Goal: Navigation & Orientation: Find specific page/section

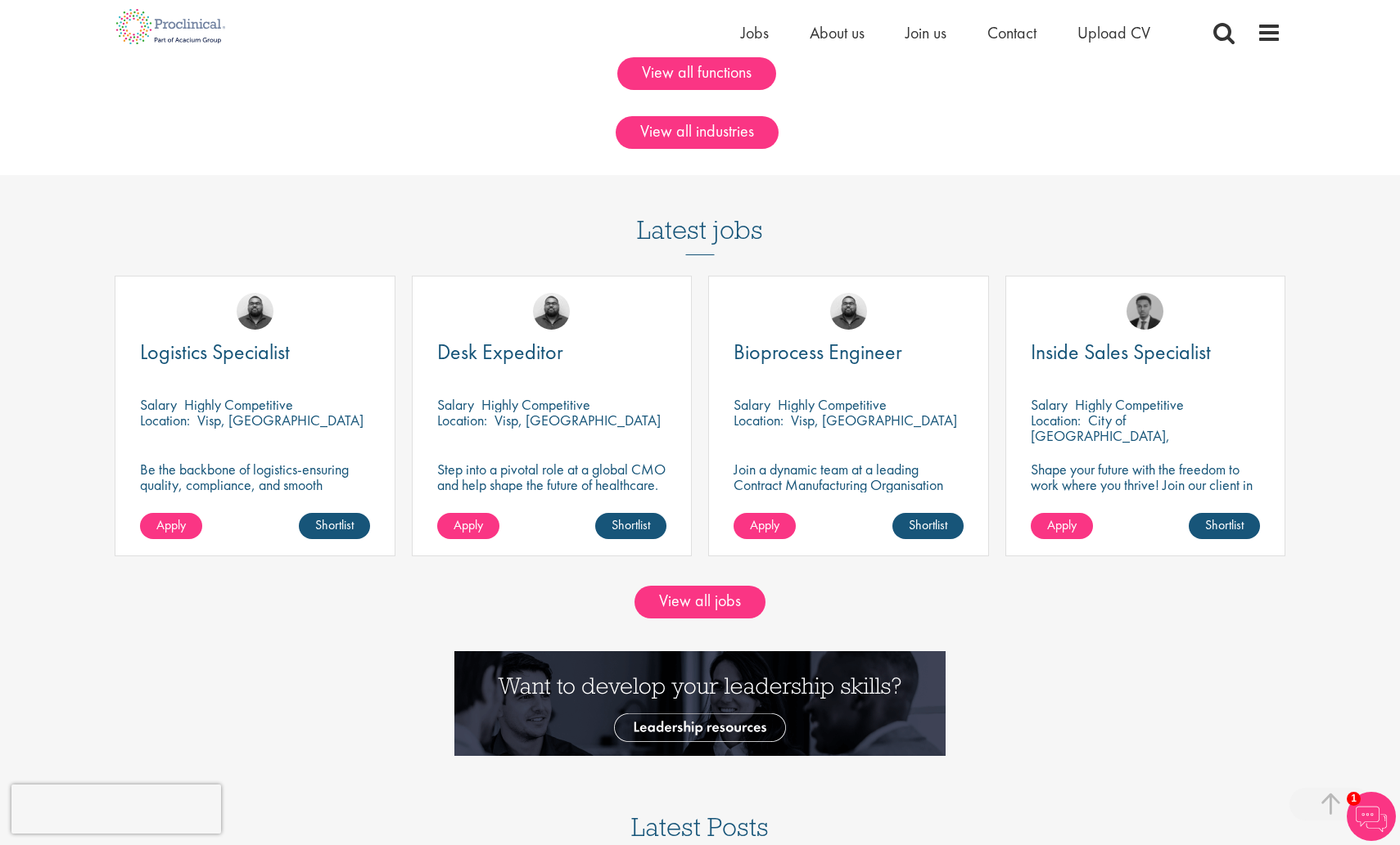
scroll to position [1485, 0]
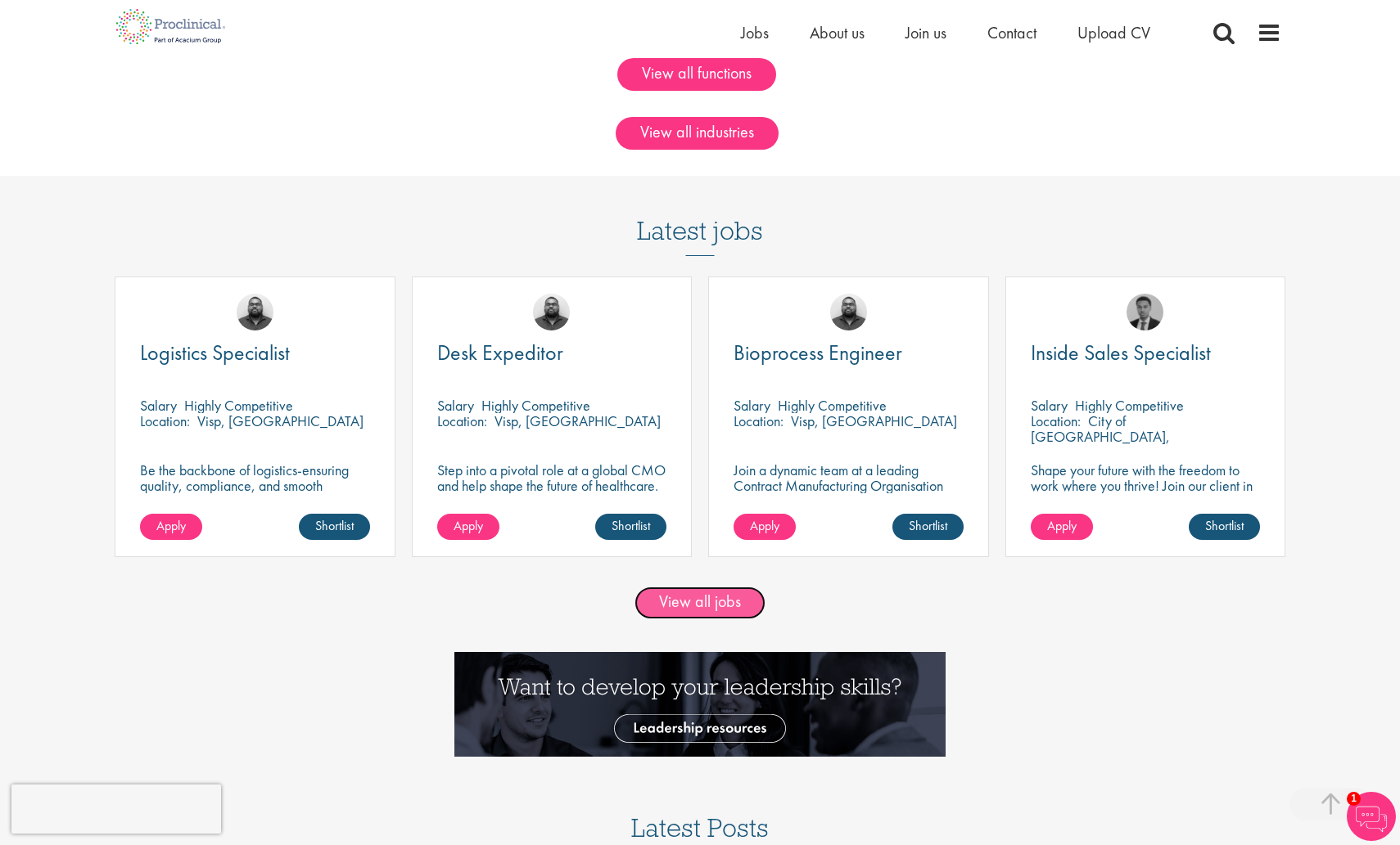
click at [726, 598] on link "View all jobs" at bounding box center [700, 603] width 131 height 33
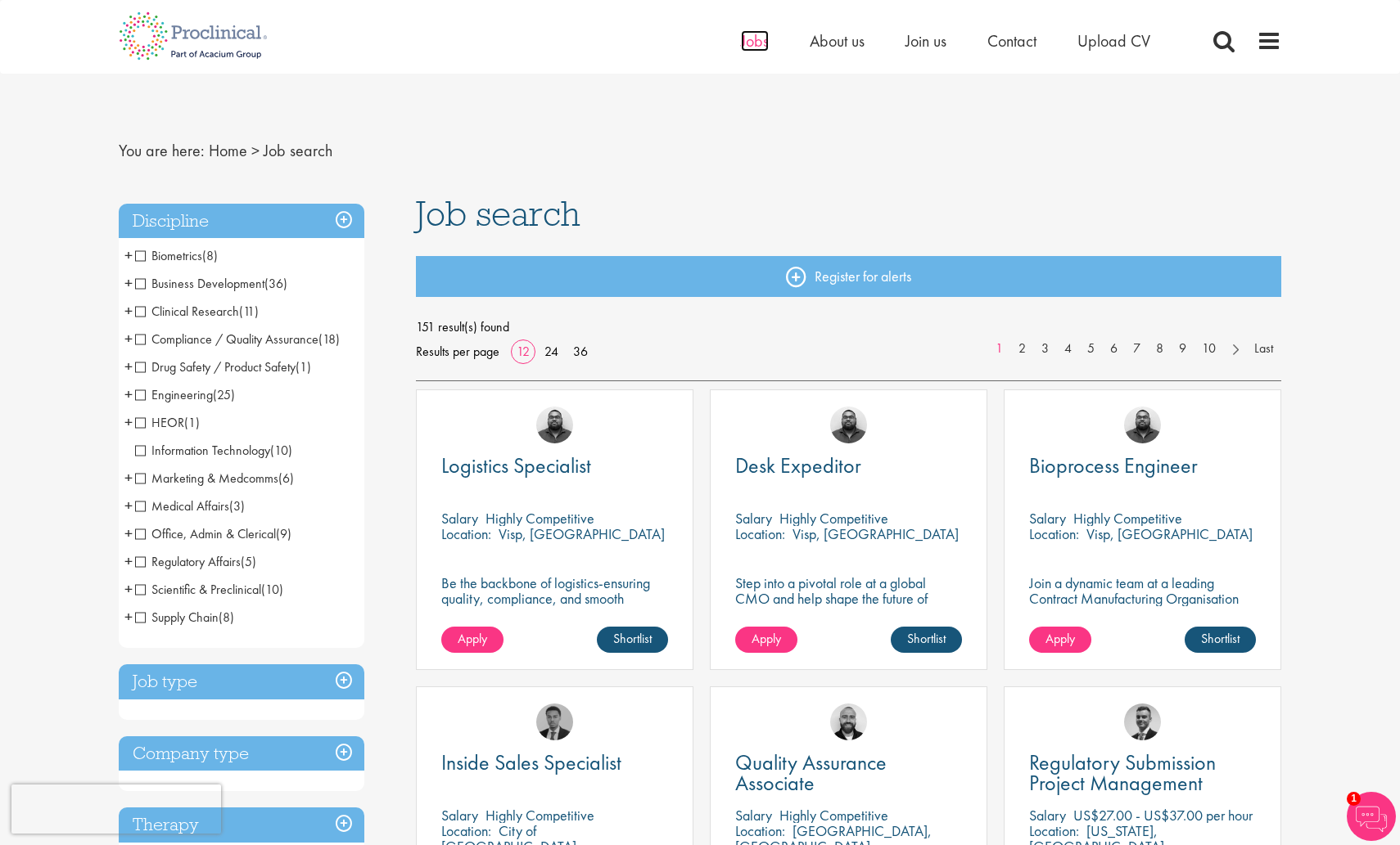
click at [759, 43] on span "Jobs" at bounding box center [755, 41] width 28 height 21
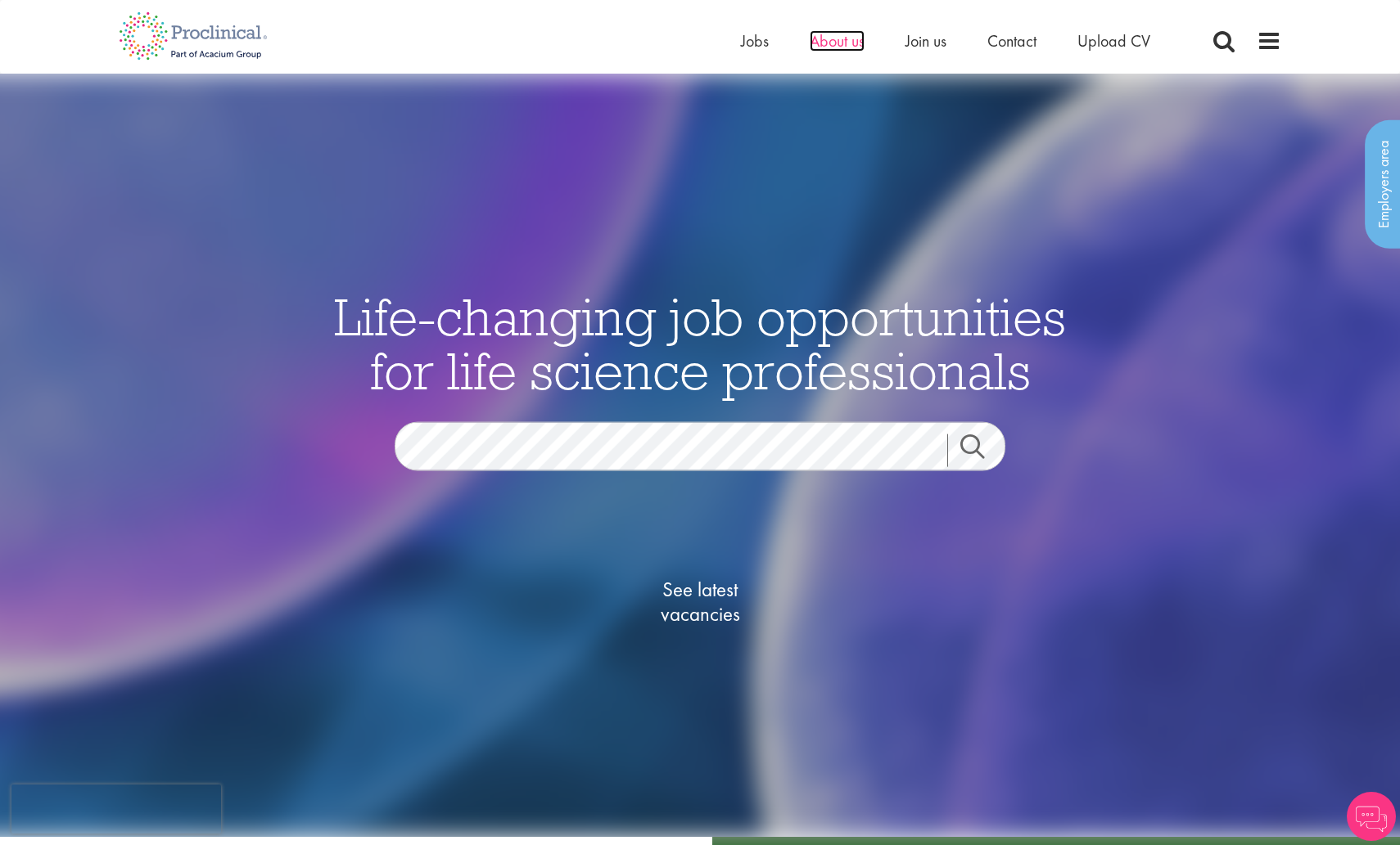
click at [838, 44] on span "About us" at bounding box center [837, 41] width 55 height 21
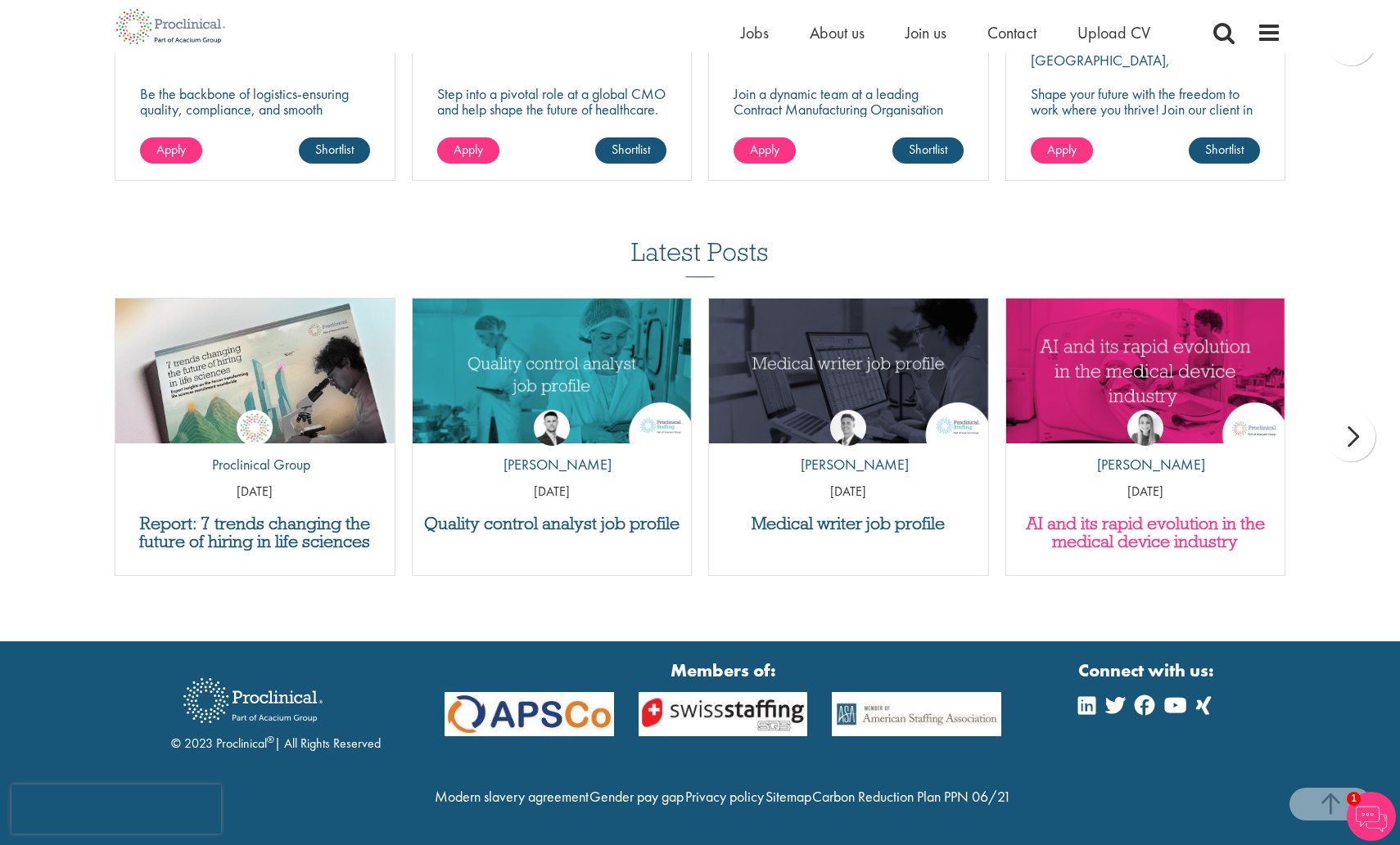
scroll to position [3137, 0]
click at [1139, 515] on h3 "AI and its rapid evolution in the medical device industry" at bounding box center [1146, 533] width 263 height 36
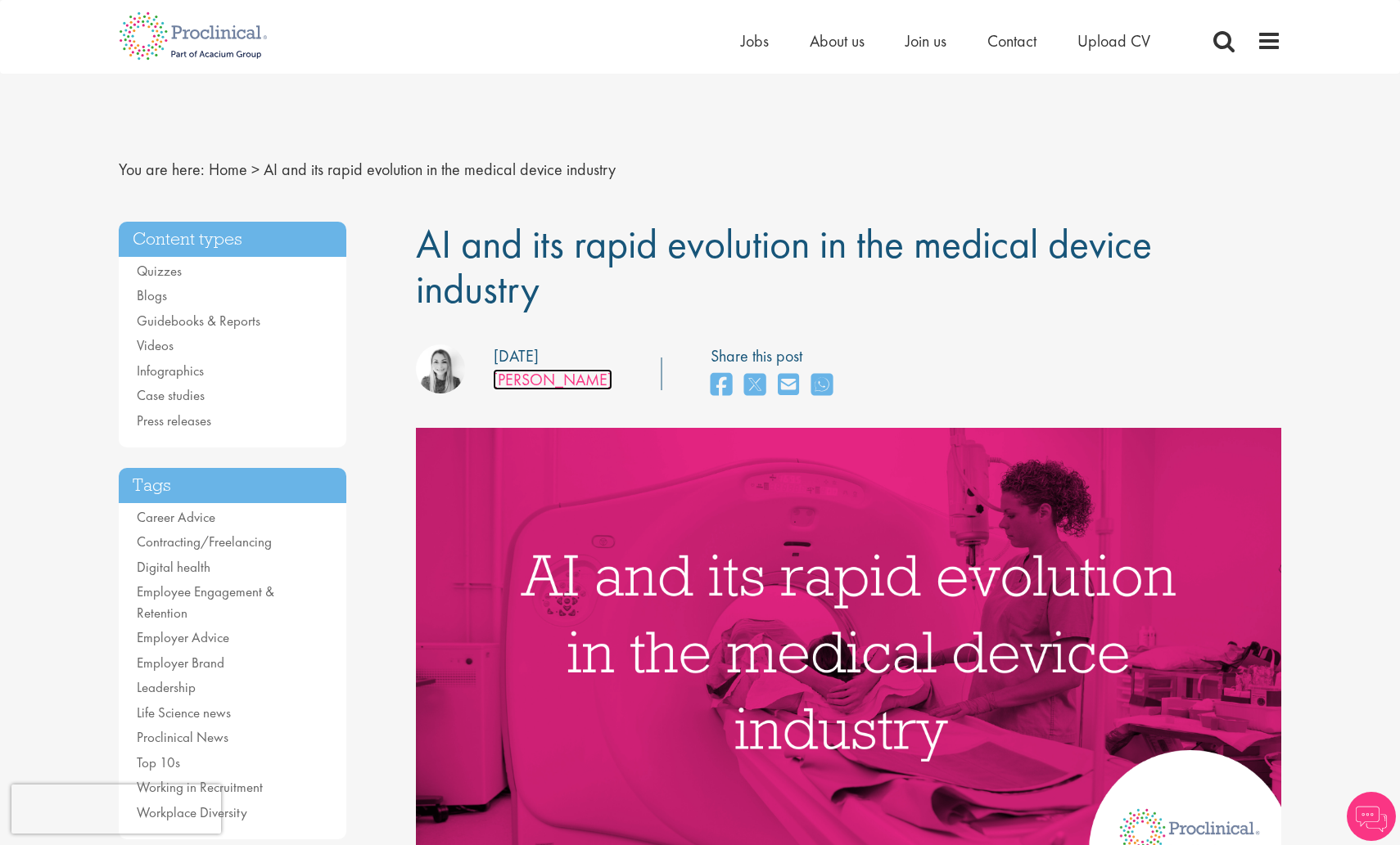
click at [528, 379] on link "[PERSON_NAME]" at bounding box center [552, 379] width 119 height 21
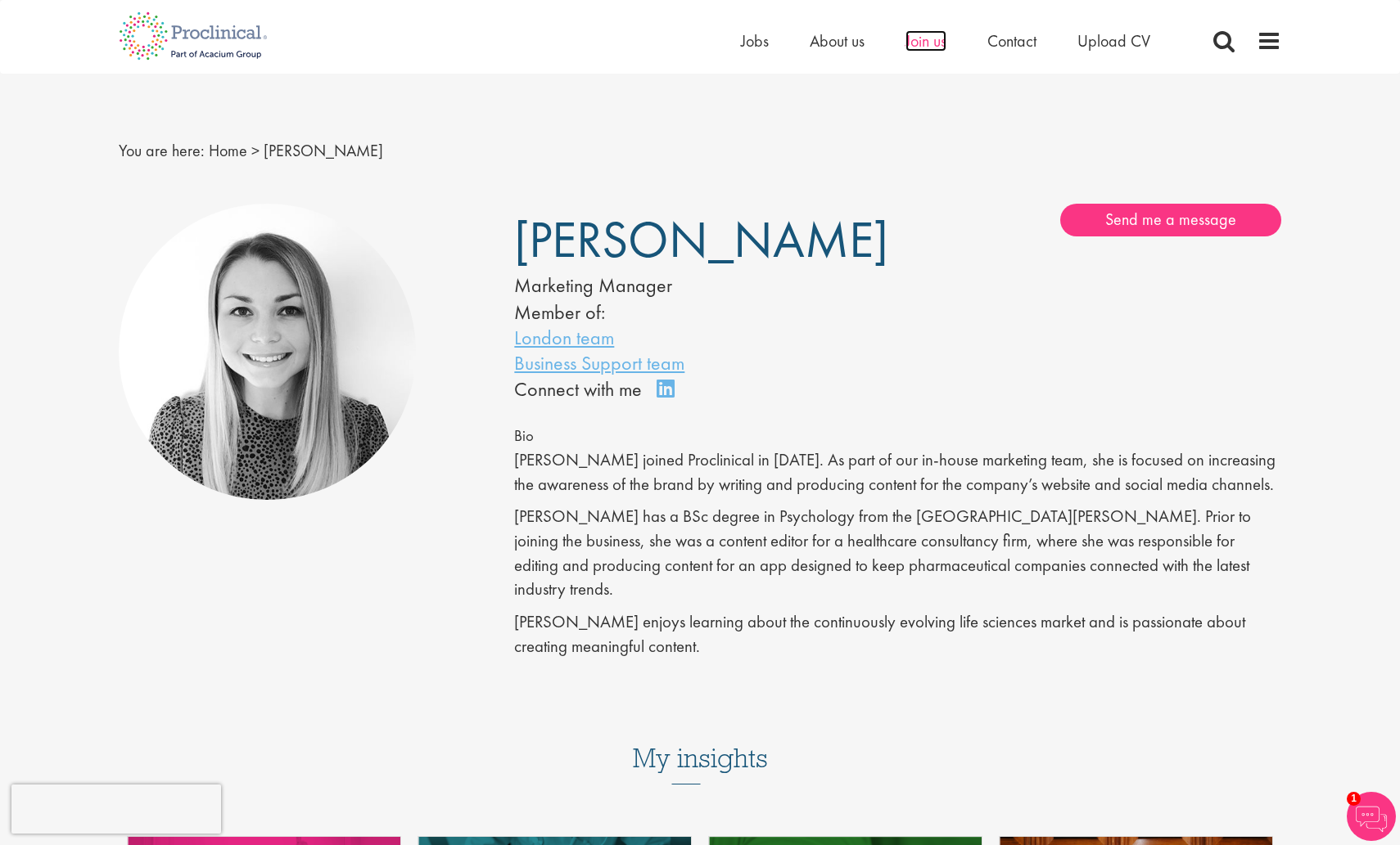
click at [938, 38] on span "Join us" at bounding box center [925, 41] width 41 height 21
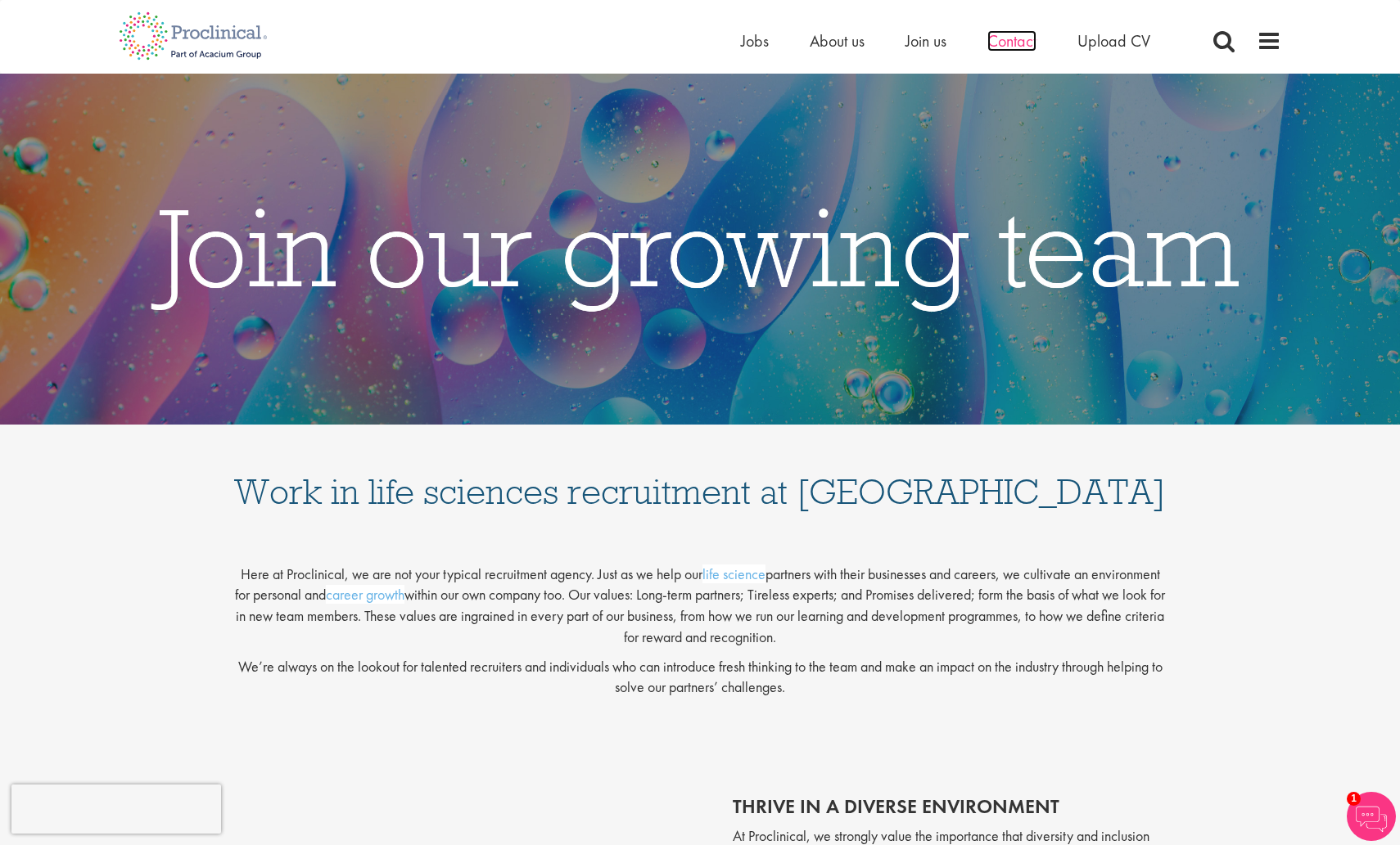
click at [1016, 42] on span "Contact" at bounding box center [1012, 41] width 49 height 21
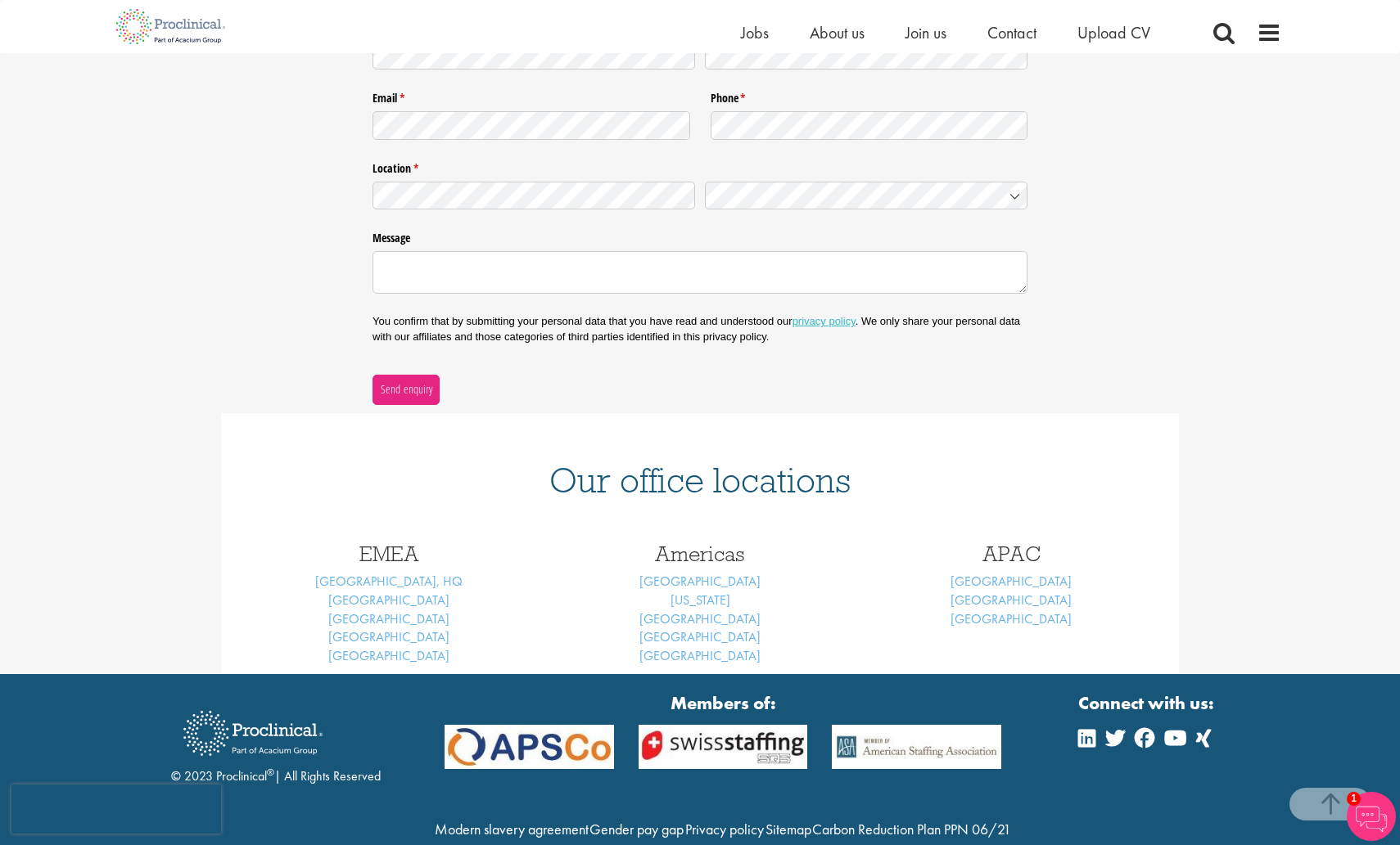
scroll to position [275, 0]
